Goal: Find specific page/section: Find specific page/section

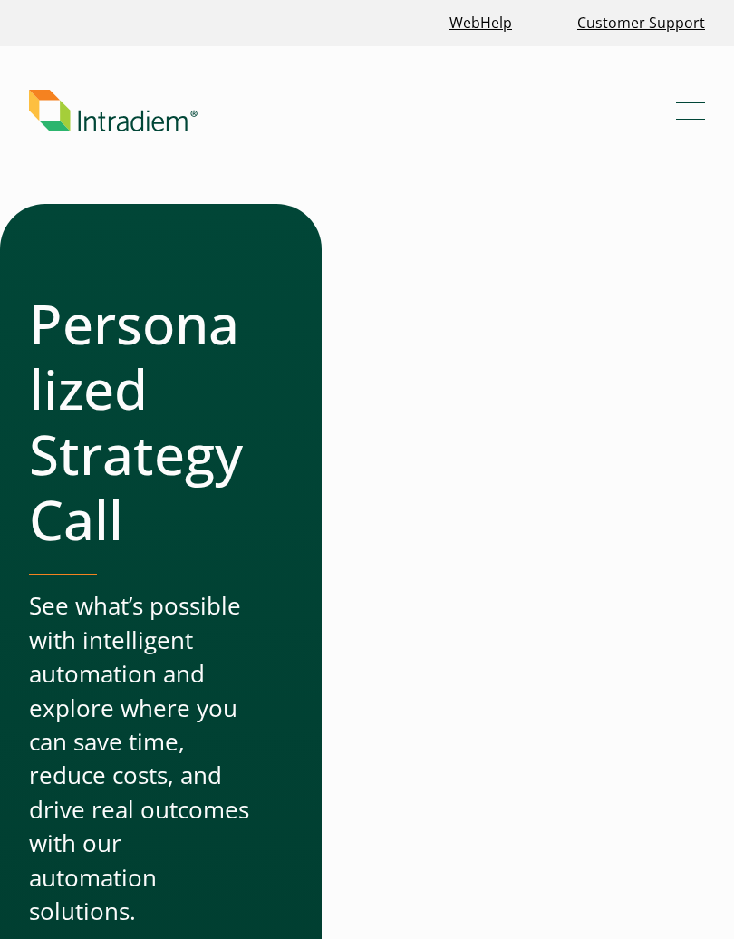
click at [626, 165] on header "Menu What We Do Platform Who We Serve Resources Blog Events & Webinars News Suc…" at bounding box center [367, 125] width 734 height 158
click at [512, 376] on div at bounding box center [536, 791] width 338 height 1174
click at [457, 514] on div at bounding box center [536, 791] width 338 height 1174
click at [453, 498] on div at bounding box center [536, 791] width 338 height 1174
click at [438, 409] on div at bounding box center [536, 791] width 338 height 1174
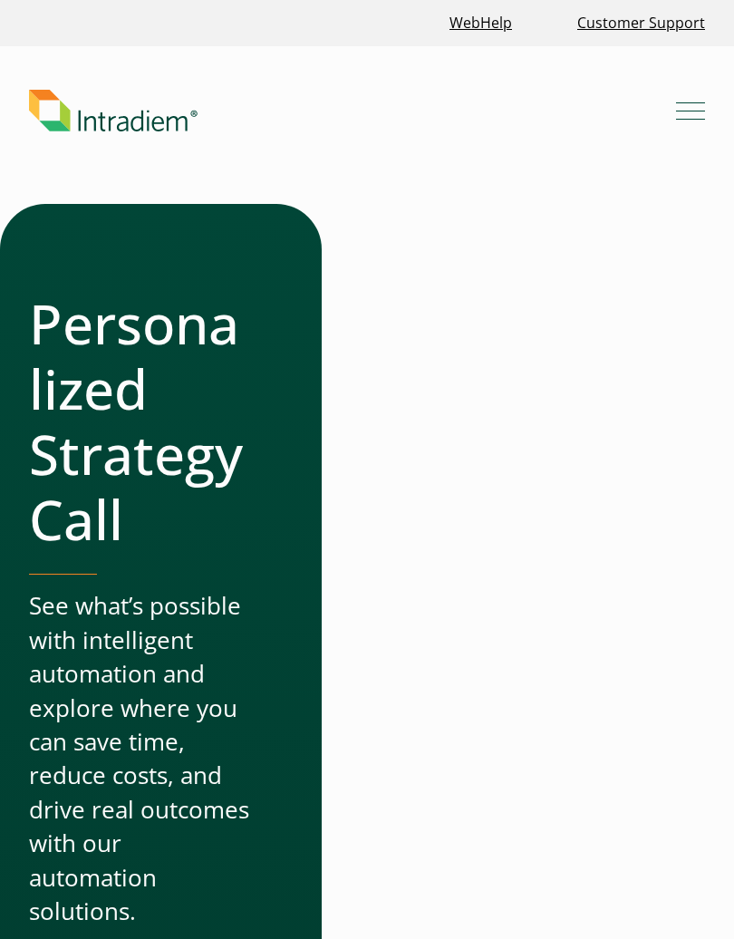
click at [404, 237] on div at bounding box center [536, 791] width 338 height 1174
click at [272, 159] on header "Menu What We Do Platform Who We Serve Resources Blog Events & Webinars News Suc…" at bounding box center [367, 125] width 734 height 158
click at [105, 23] on ul "WebHelp Customer Support" at bounding box center [367, 23] width 691 height 39
click at [30, 31] on ul "WebHelp Customer Support" at bounding box center [367, 23] width 691 height 39
click at [32, 15] on ul "WebHelp Customer Support" at bounding box center [367, 23] width 691 height 39
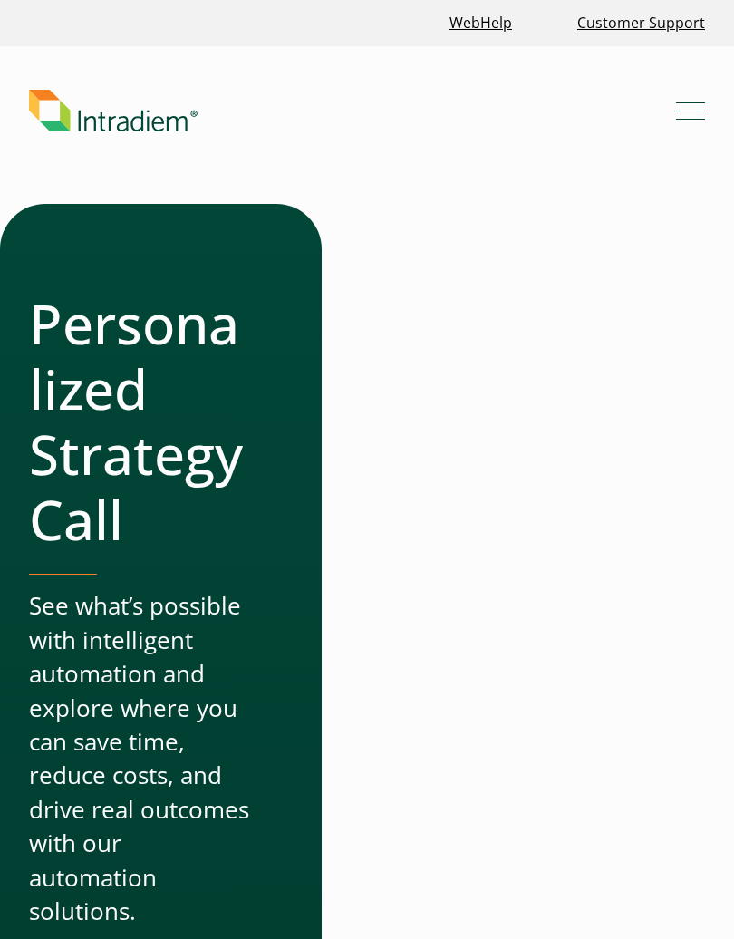
click at [97, 11] on ul "WebHelp Customer Support" at bounding box center [367, 23] width 691 height 39
click at [212, 0] on div "WebHelp Customer Support" at bounding box center [367, 23] width 734 height 46
click at [355, 0] on div "WebHelp Customer Support" at bounding box center [367, 23] width 734 height 46
click at [668, 0] on div "WebHelp Customer Support" at bounding box center [367, 23] width 734 height 46
click at [730, 0] on div "WebHelp Customer Support" at bounding box center [367, 23] width 734 height 46
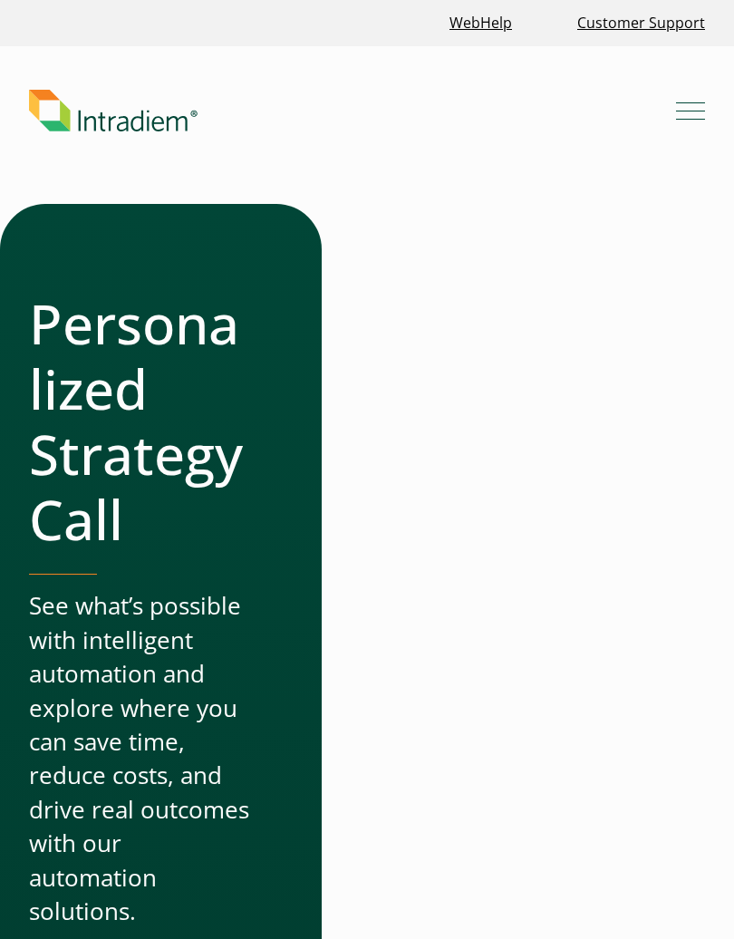
click at [678, 33] on link "Customer Support" at bounding box center [641, 23] width 142 height 39
